Goal: Navigation & Orientation: Find specific page/section

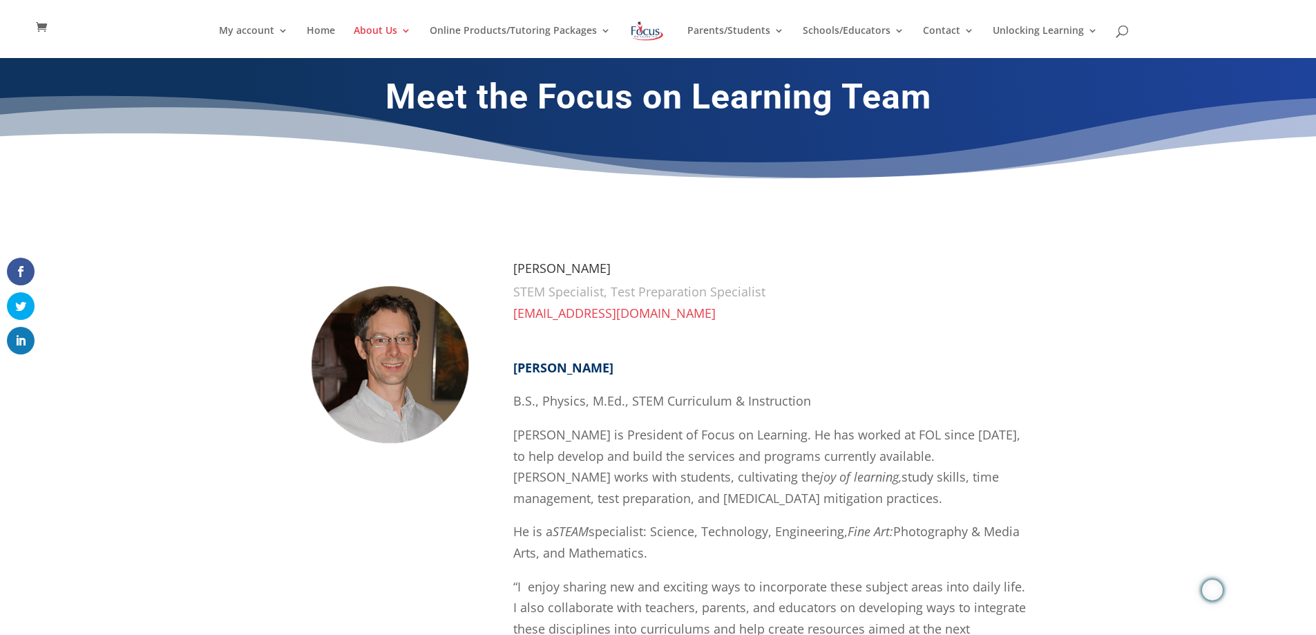
click at [644, 28] on img at bounding box center [647, 31] width 36 height 25
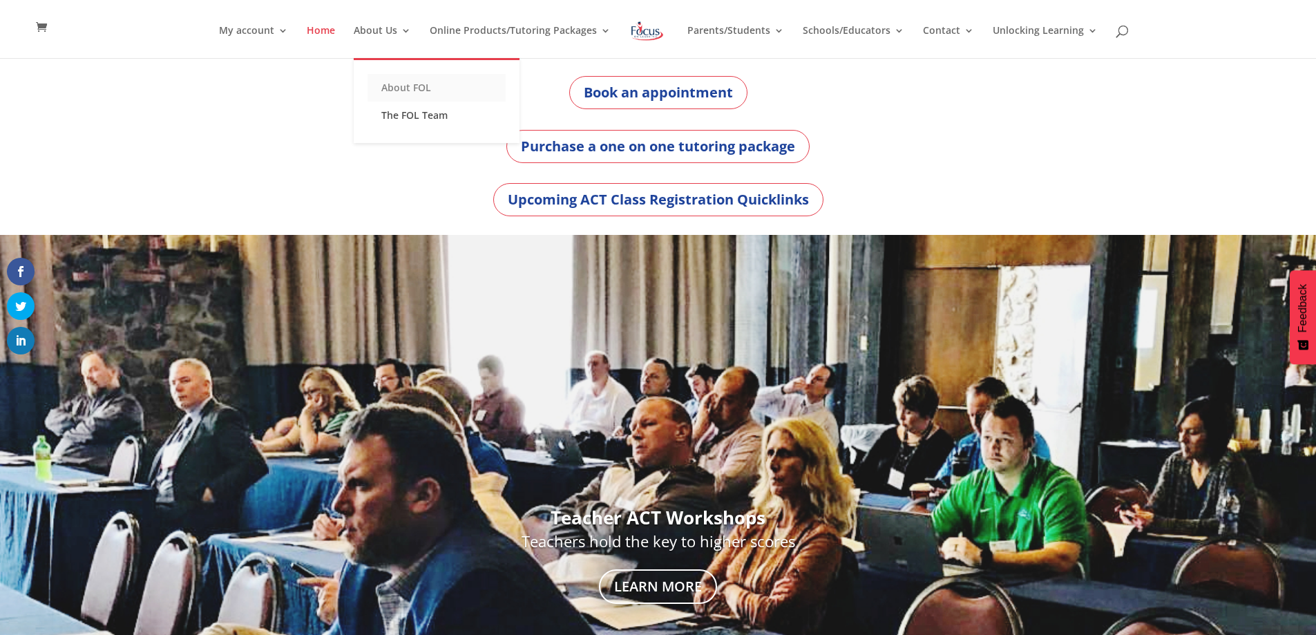
click at [403, 88] on link "About FOL" at bounding box center [437, 88] width 138 height 28
